Goal: Feedback & Contribution: Contribute content

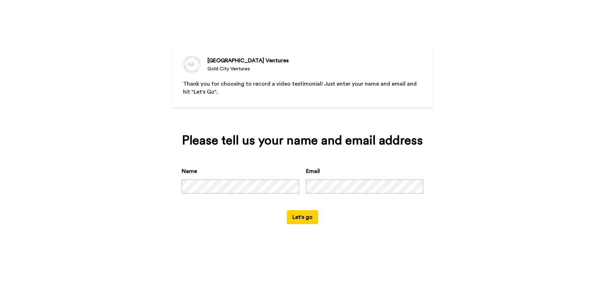
click at [304, 218] on button "Let's go" at bounding box center [302, 217] width 31 height 14
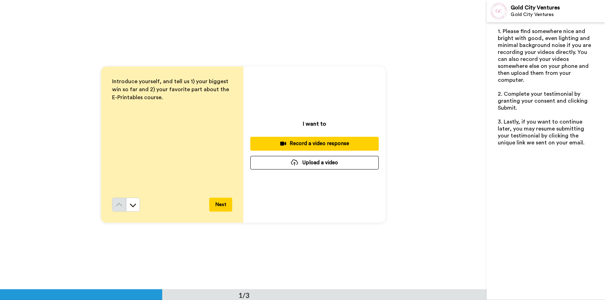
click at [314, 163] on button "Upload a video" at bounding box center [314, 163] width 129 height 14
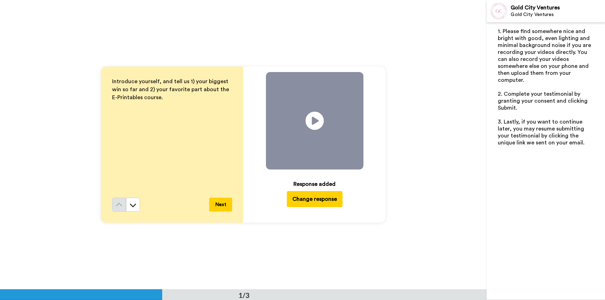
click at [312, 123] on icon "Play/Pause" at bounding box center [314, 120] width 18 height 33
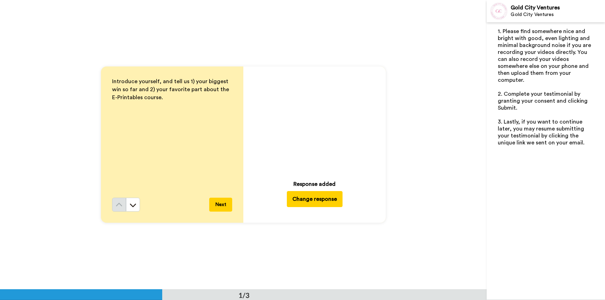
click at [219, 204] on button "Next" at bounding box center [220, 205] width 23 height 14
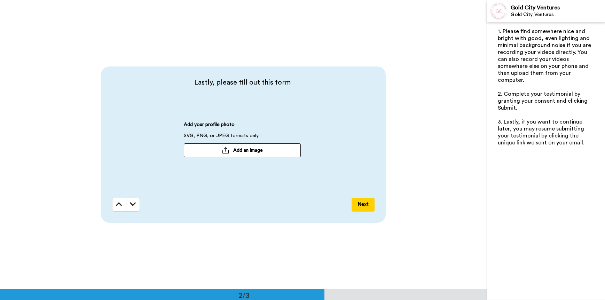
scroll to position [290, 0]
click at [244, 149] on span "Add an image" at bounding box center [248, 149] width 30 height 7
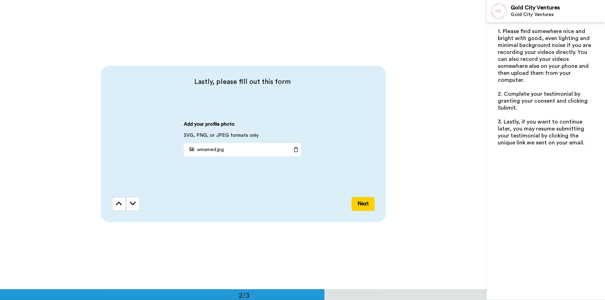
click at [358, 204] on button "Next" at bounding box center [363, 204] width 23 height 14
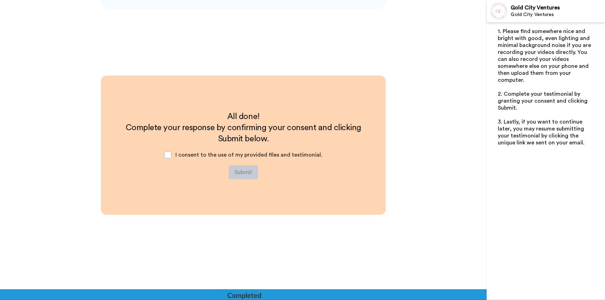
scroll to position [504, 0]
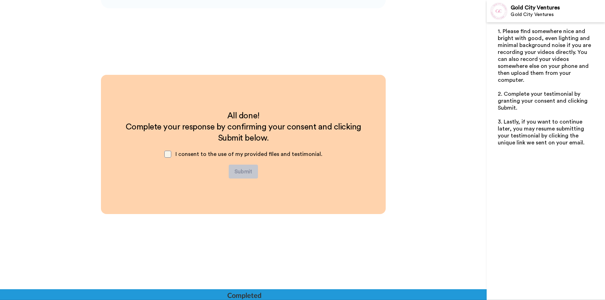
click at [169, 153] on span at bounding box center [167, 154] width 7 height 7
click at [241, 172] on button "Submit" at bounding box center [243, 172] width 29 height 14
